Goal: Find contact information: Find contact information

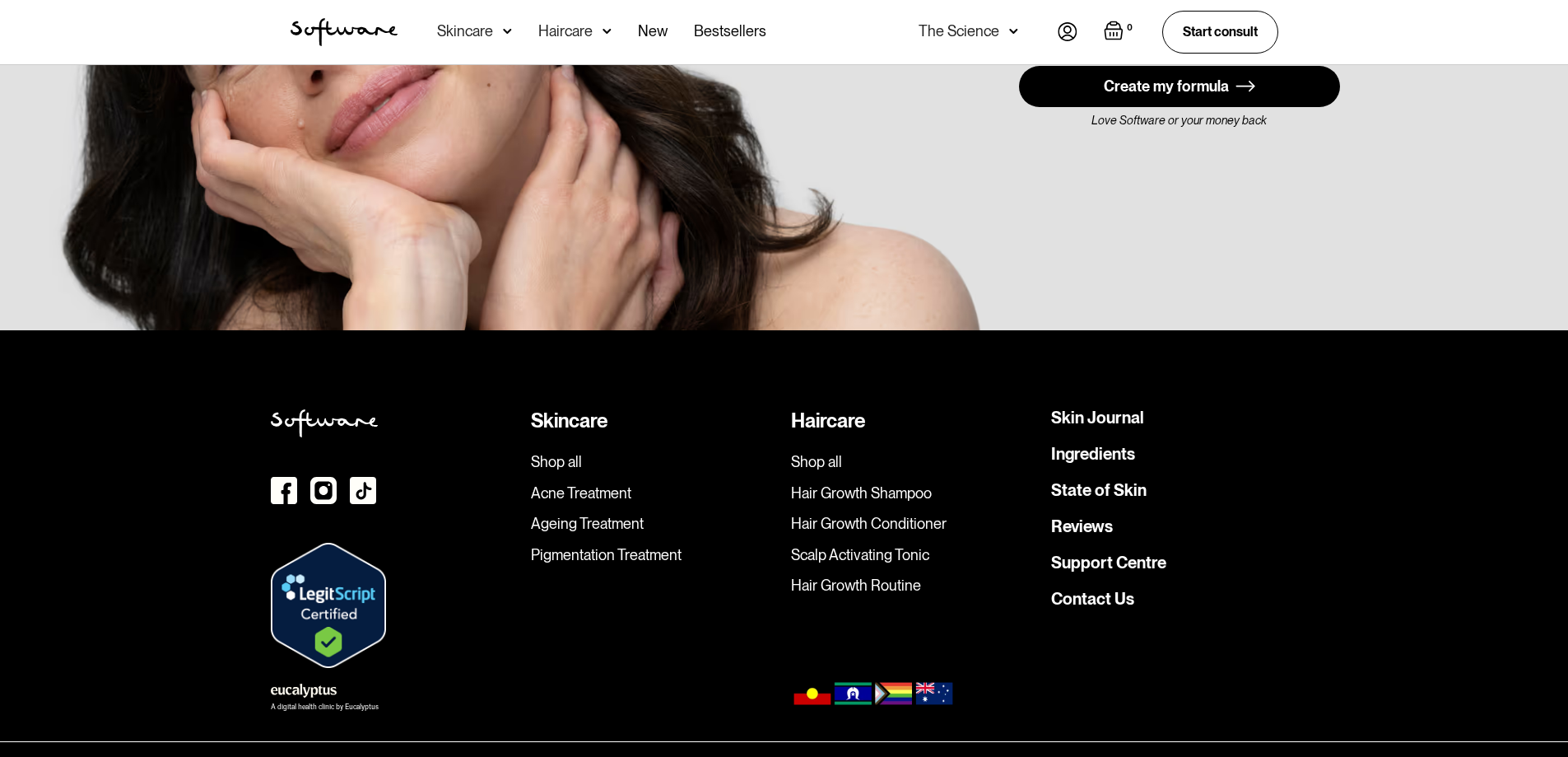
scroll to position [4674, 0]
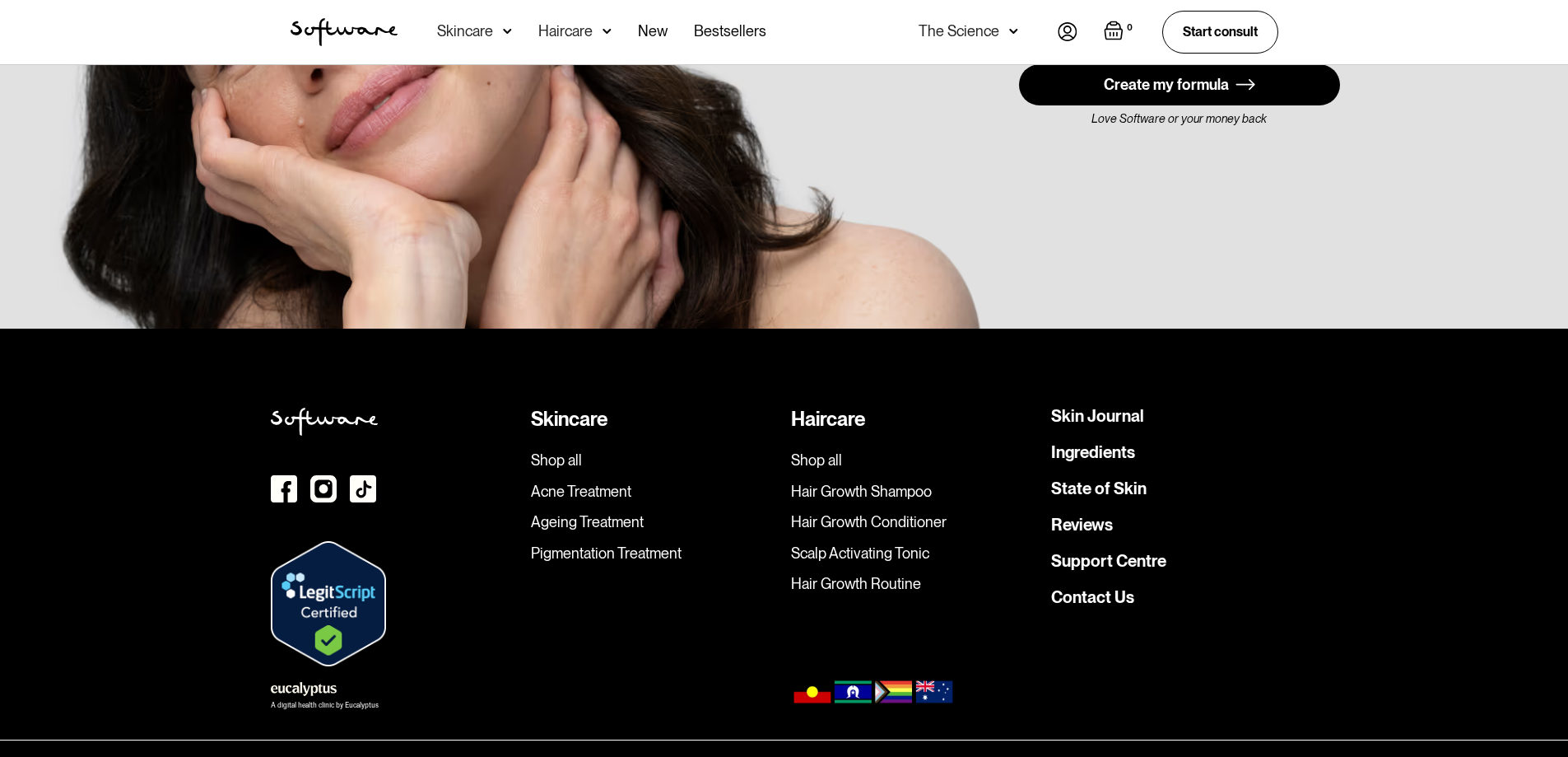
click at [1080, 589] on link "Contact Us" at bounding box center [1093, 597] width 83 height 16
